Goal: Task Accomplishment & Management: Manage account settings

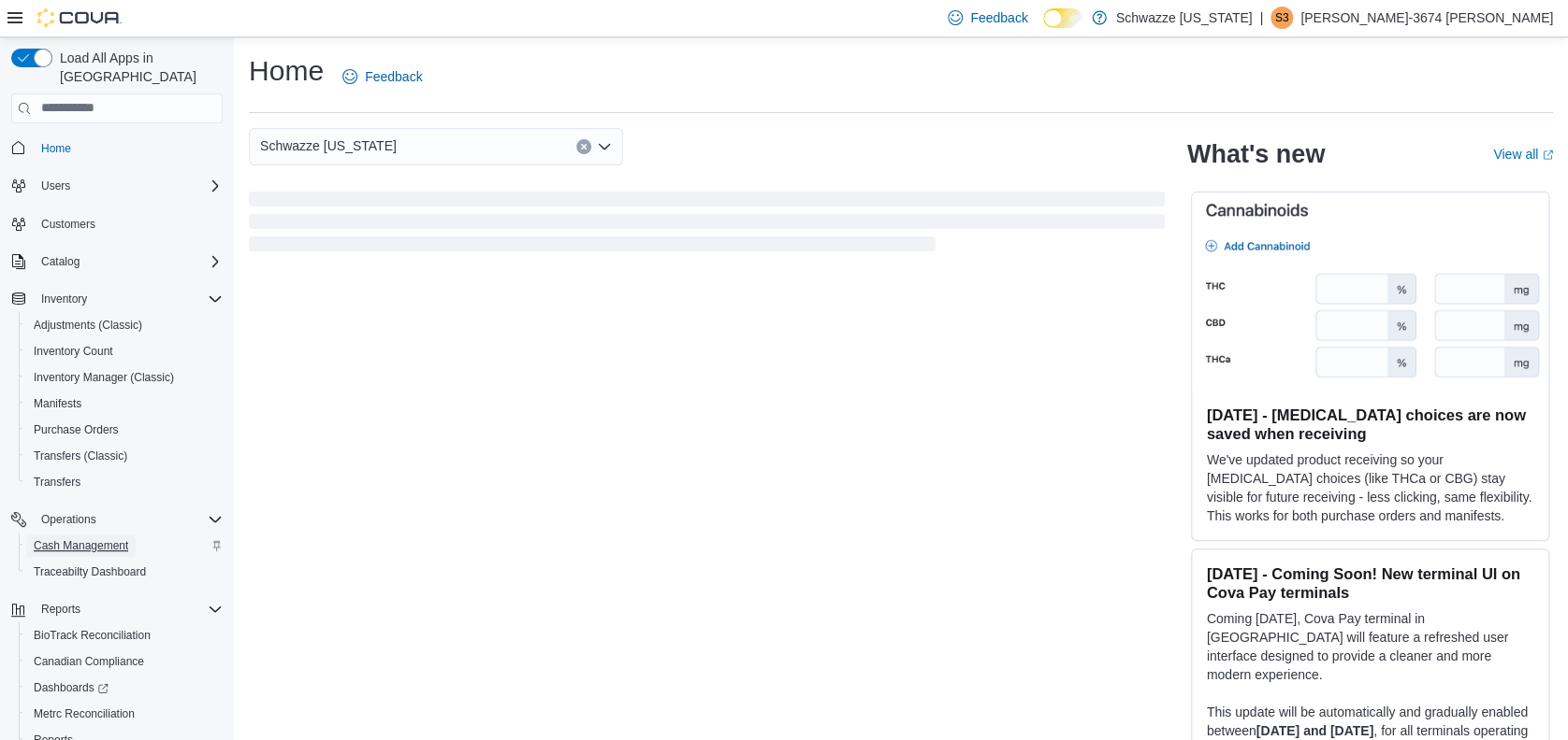
click at [54, 535] on span "Cash Management" at bounding box center [81, 545] width 94 height 23
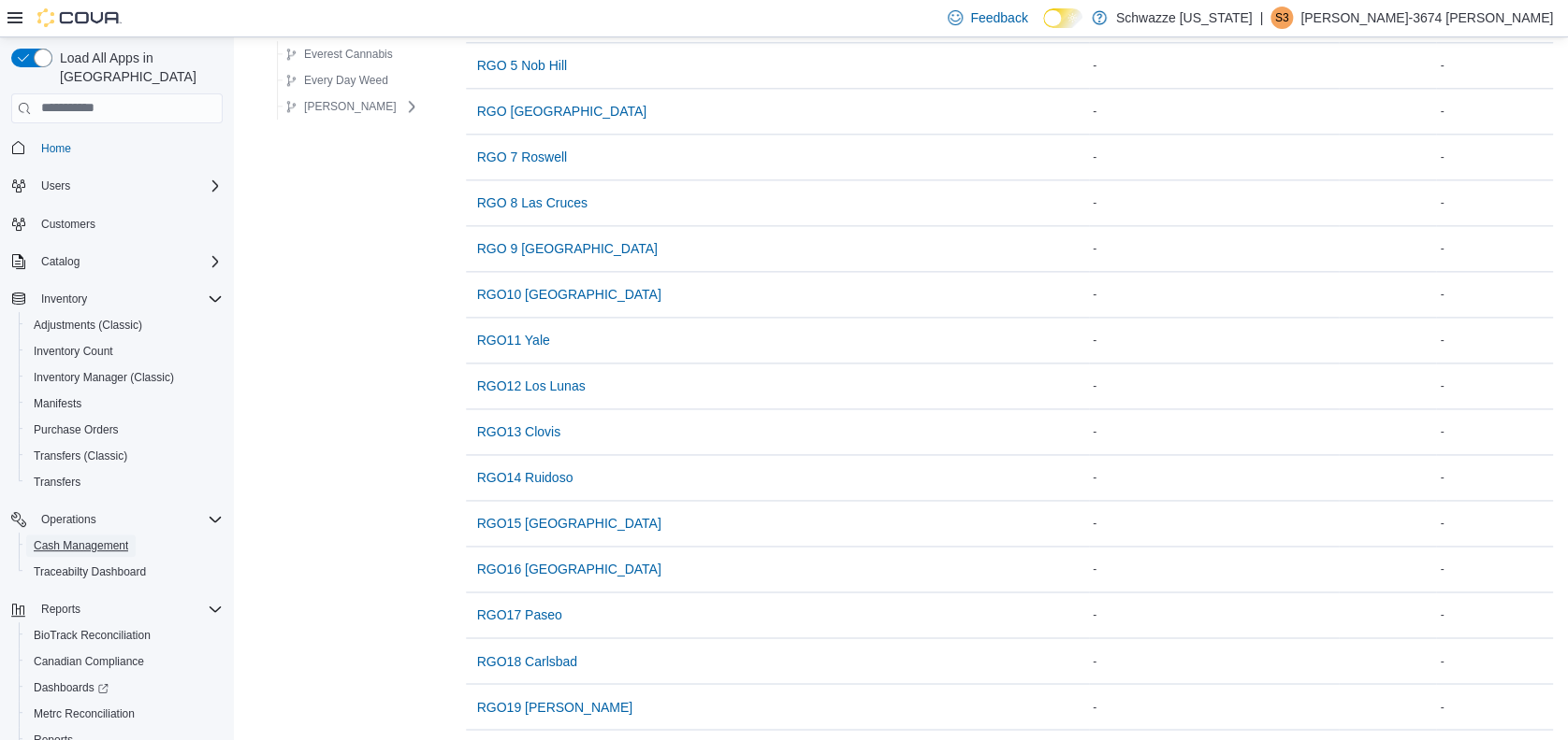
scroll to position [1187, 0]
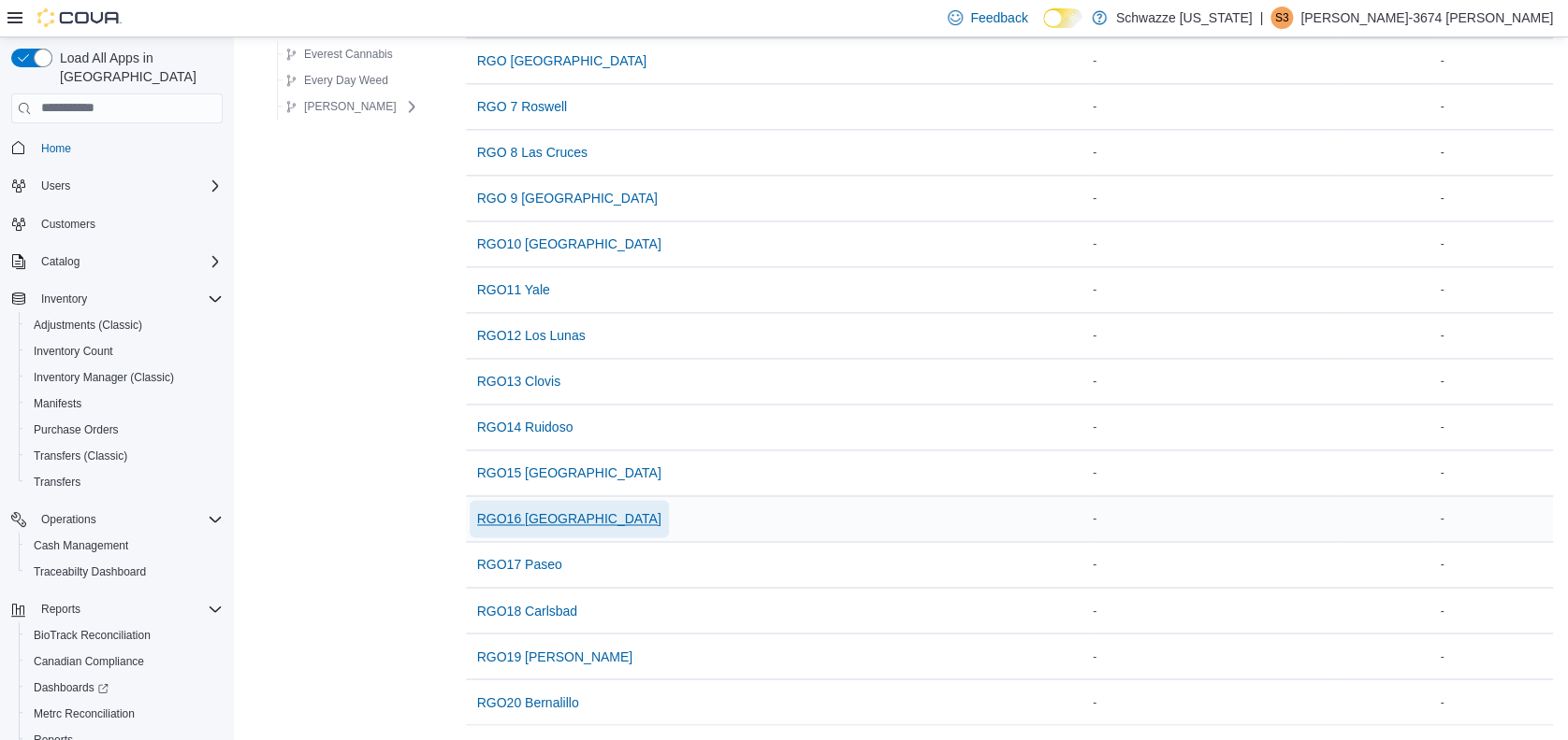
click at [546, 510] on span "RGO16 [GEOGRAPHIC_DATA]" at bounding box center [568, 519] width 184 height 19
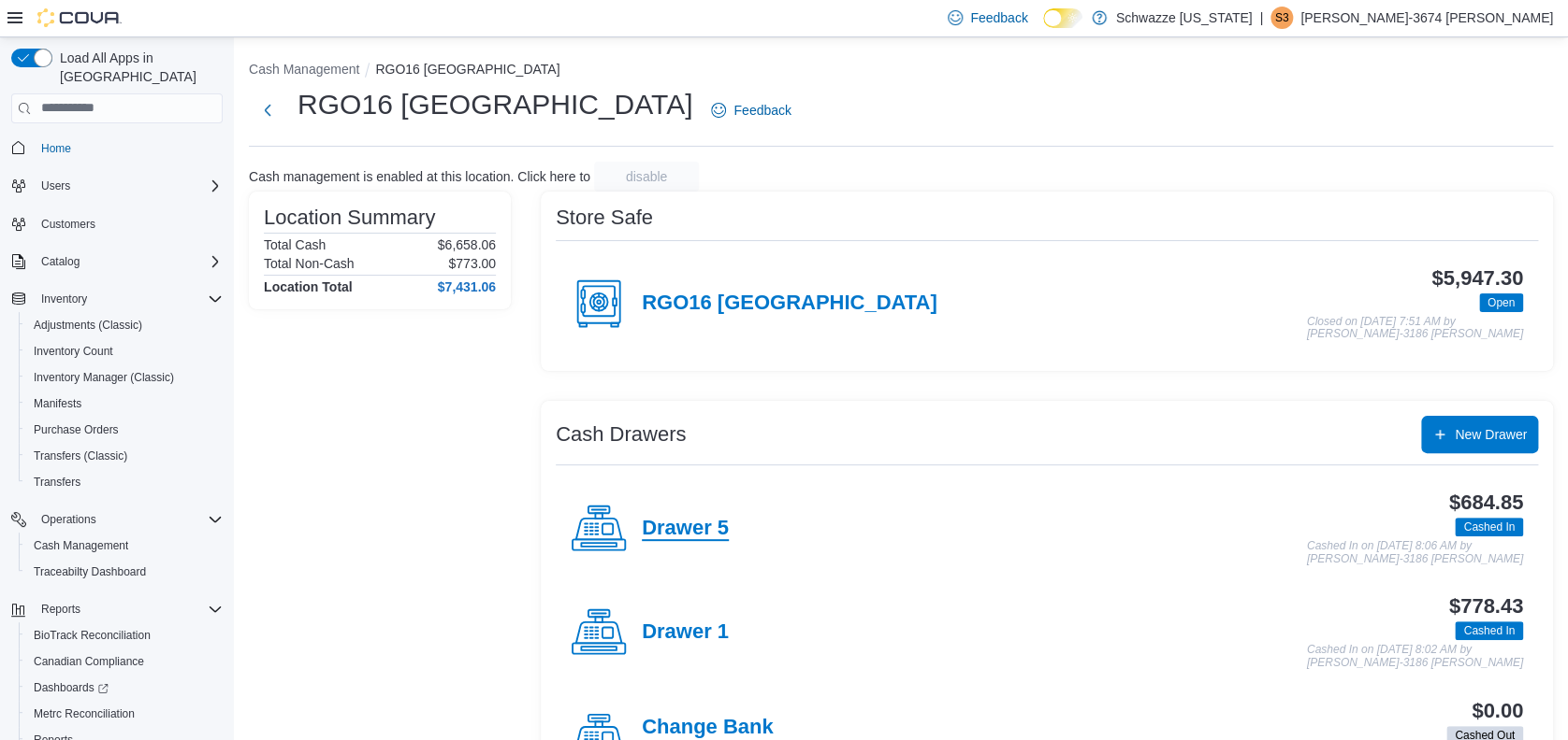
click at [669, 524] on h4 "Drawer 5" at bounding box center [685, 529] width 87 height 25
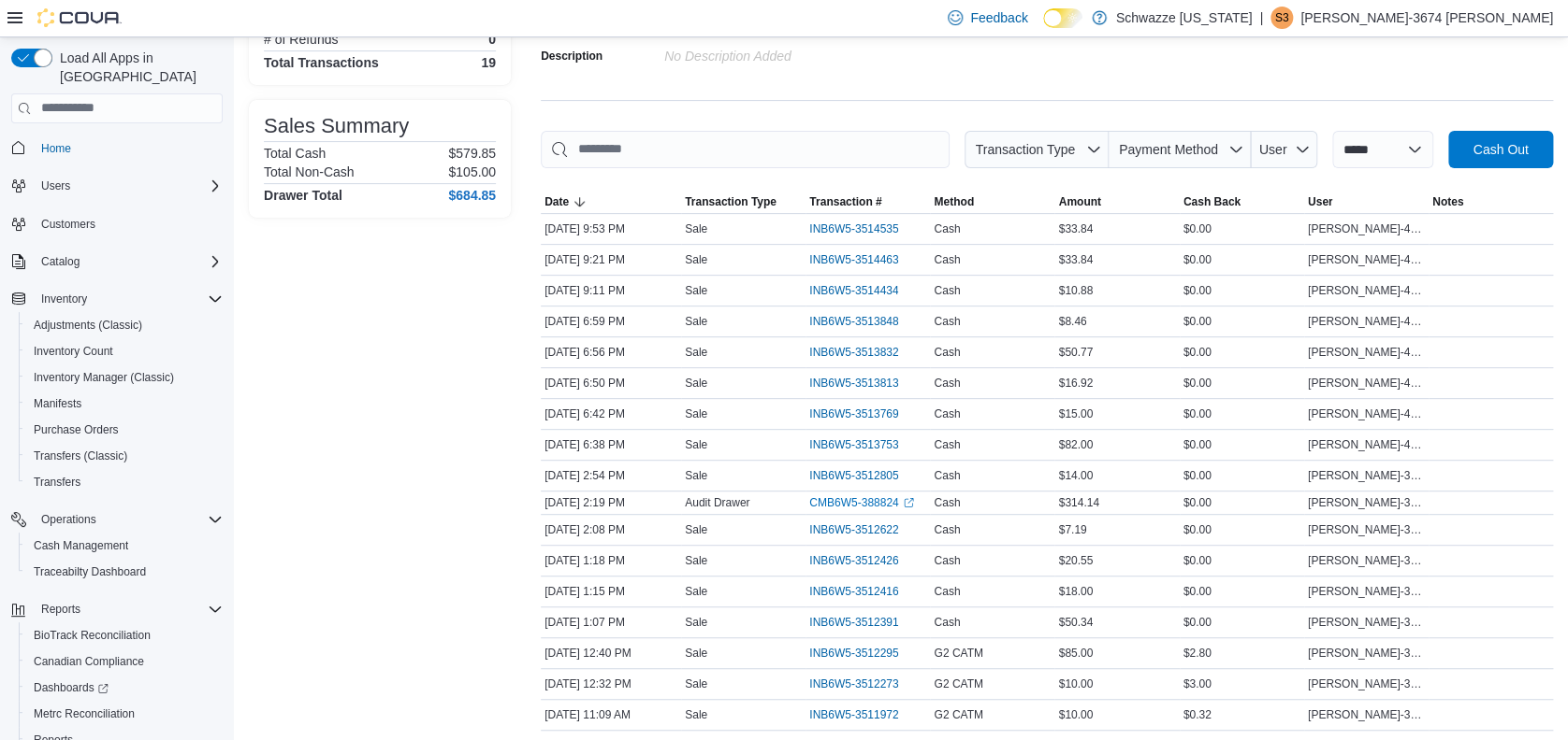
scroll to position [249, 0]
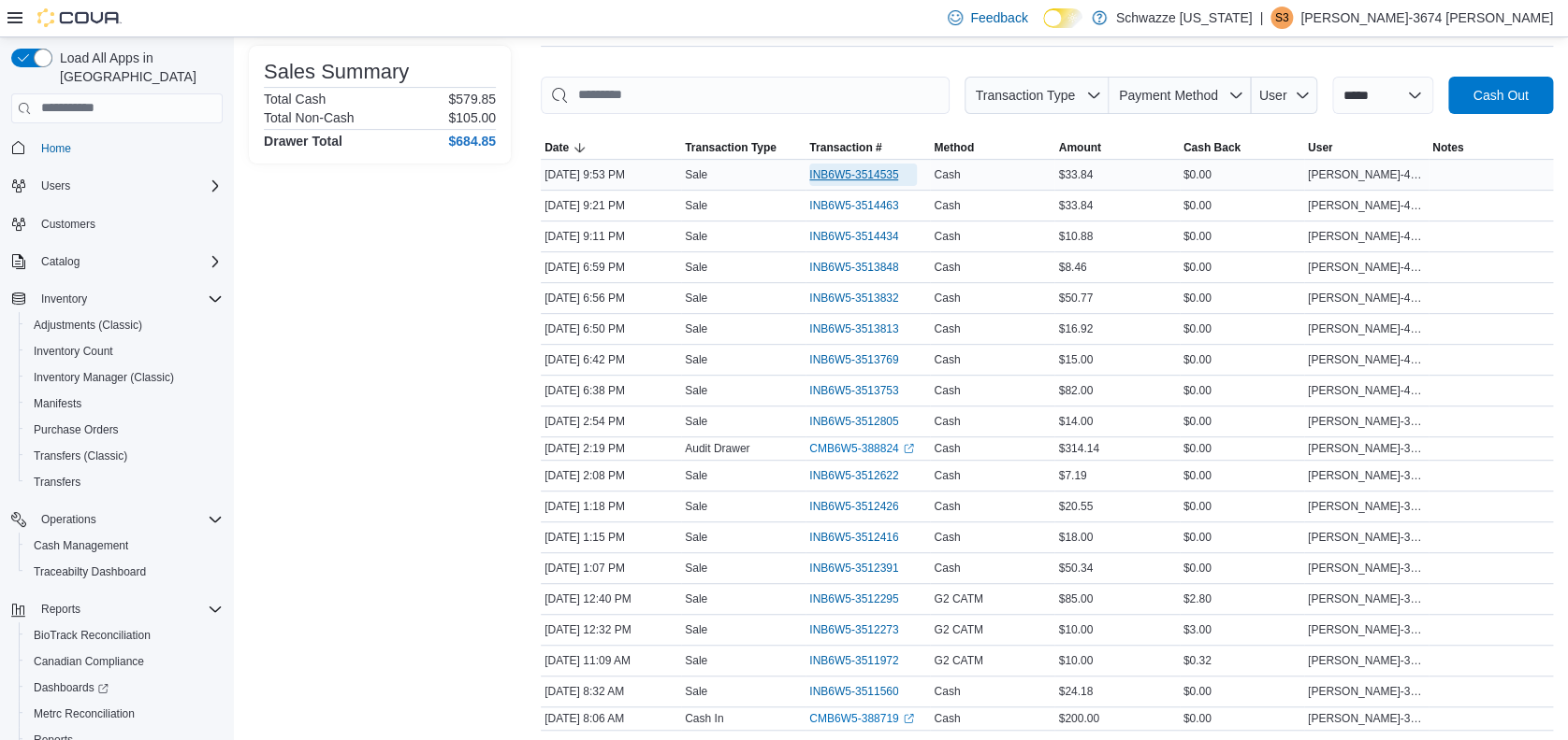
click at [839, 171] on span "INB6W5-3514535" at bounding box center [853, 174] width 88 height 15
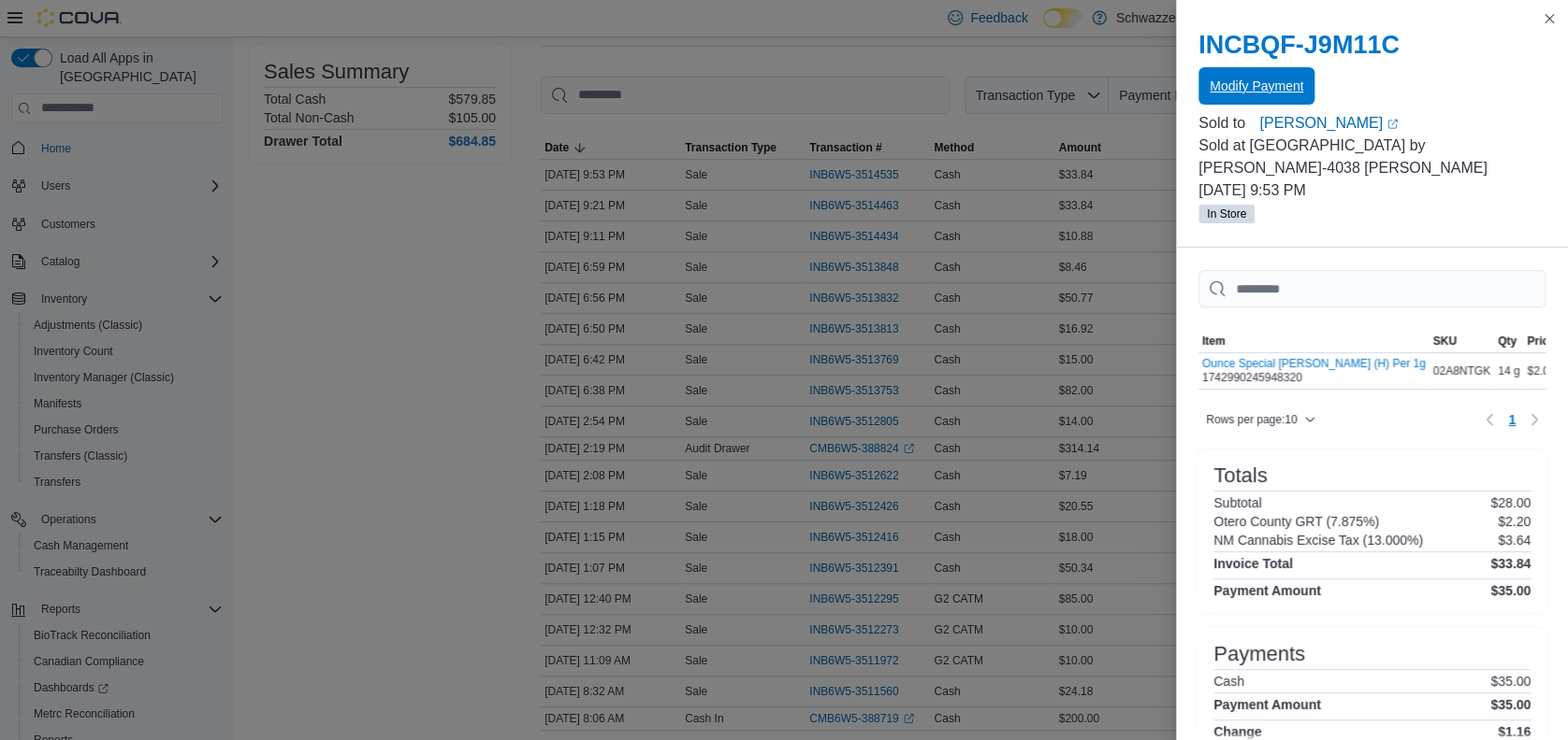
click at [1272, 66] on div "INCBQF-J9M11C Modify Payment" at bounding box center [1371, 67] width 347 height 75
click at [1271, 82] on span "Modify Payment" at bounding box center [1255, 85] width 93 height 19
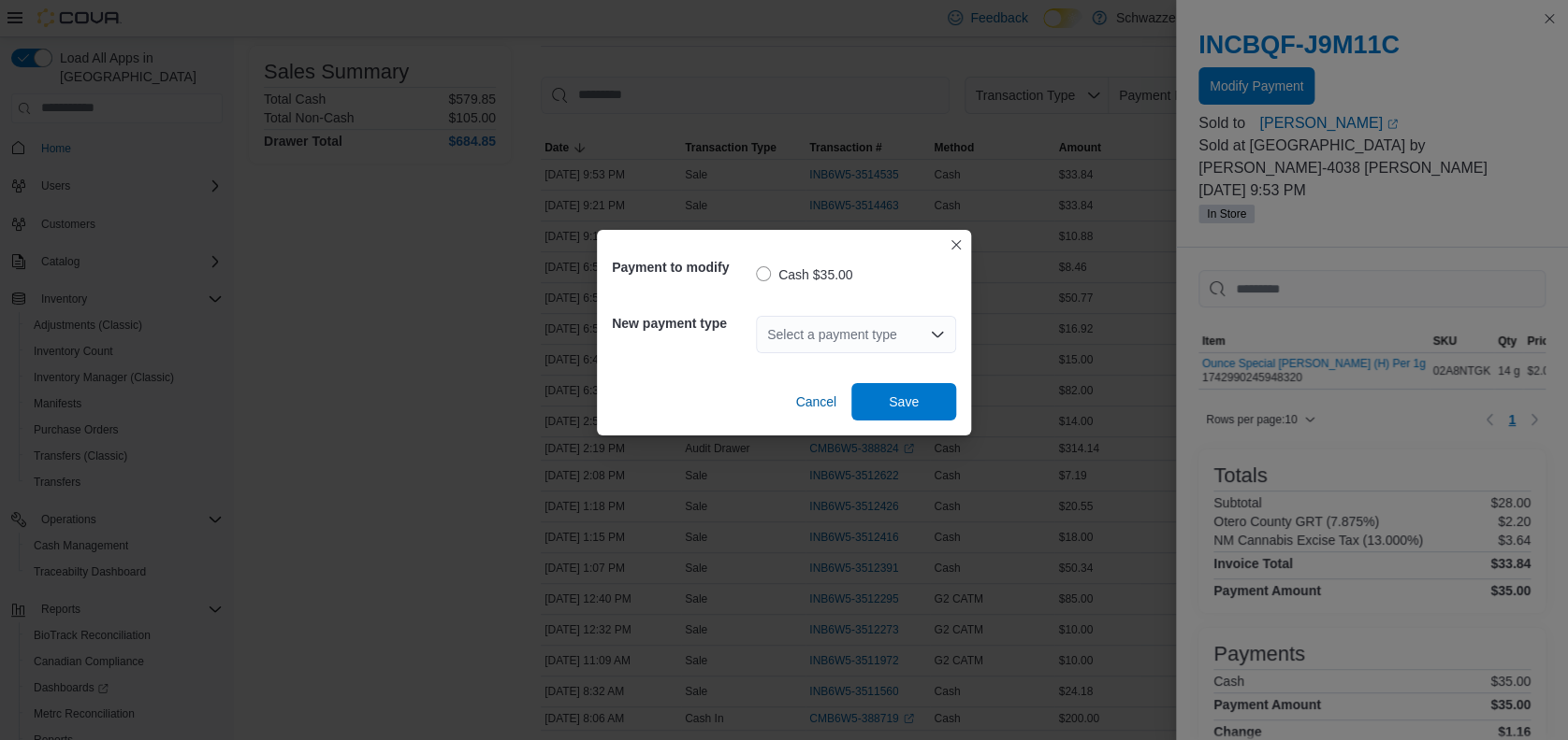
click at [937, 334] on icon "Open list of options" at bounding box center [937, 334] width 15 height 15
click at [856, 389] on span "G2 CATM" at bounding box center [867, 394] width 155 height 19
click at [899, 384] on span "Save" at bounding box center [903, 401] width 83 height 37
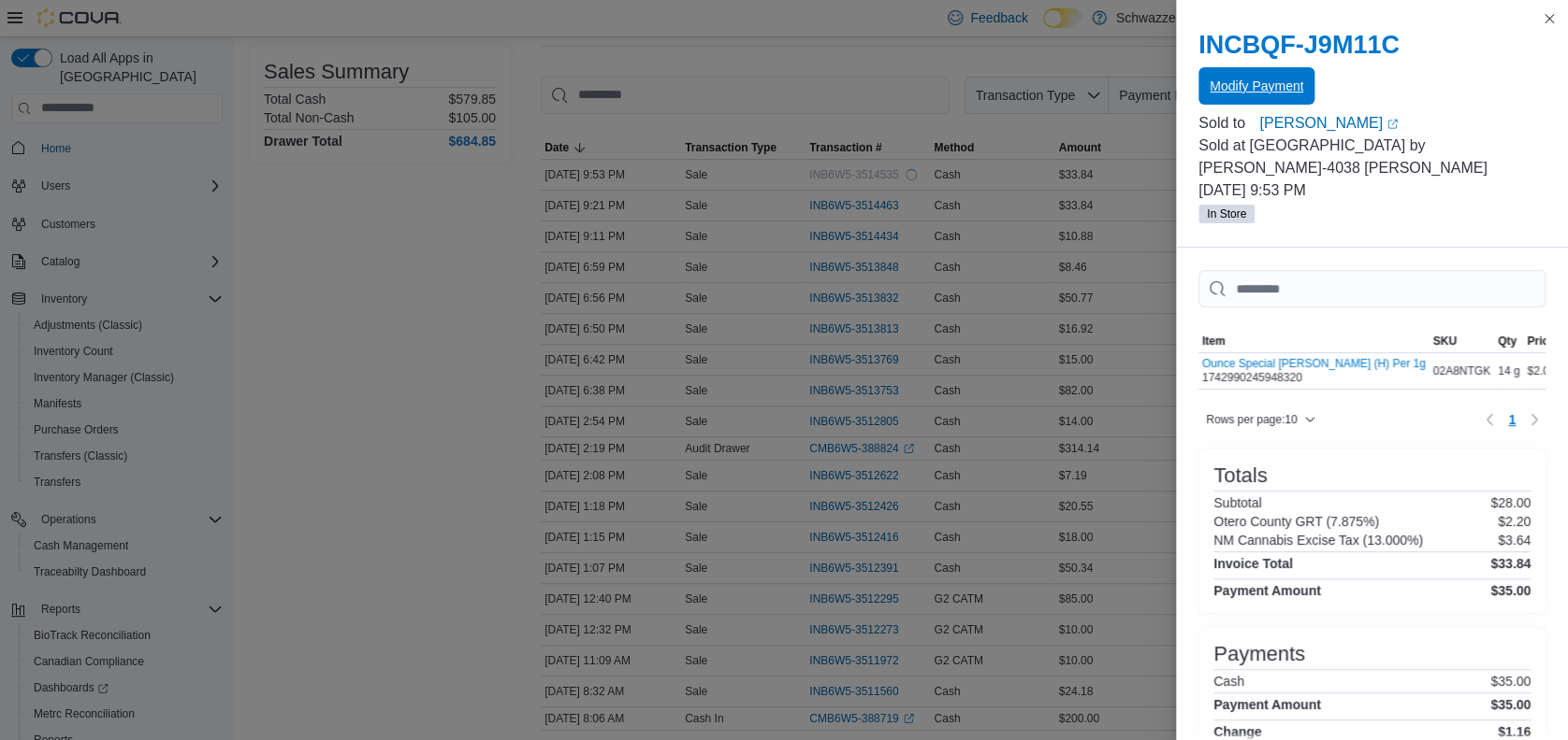
scroll to position [0, 0]
